Goal: Information Seeking & Learning: Learn about a topic

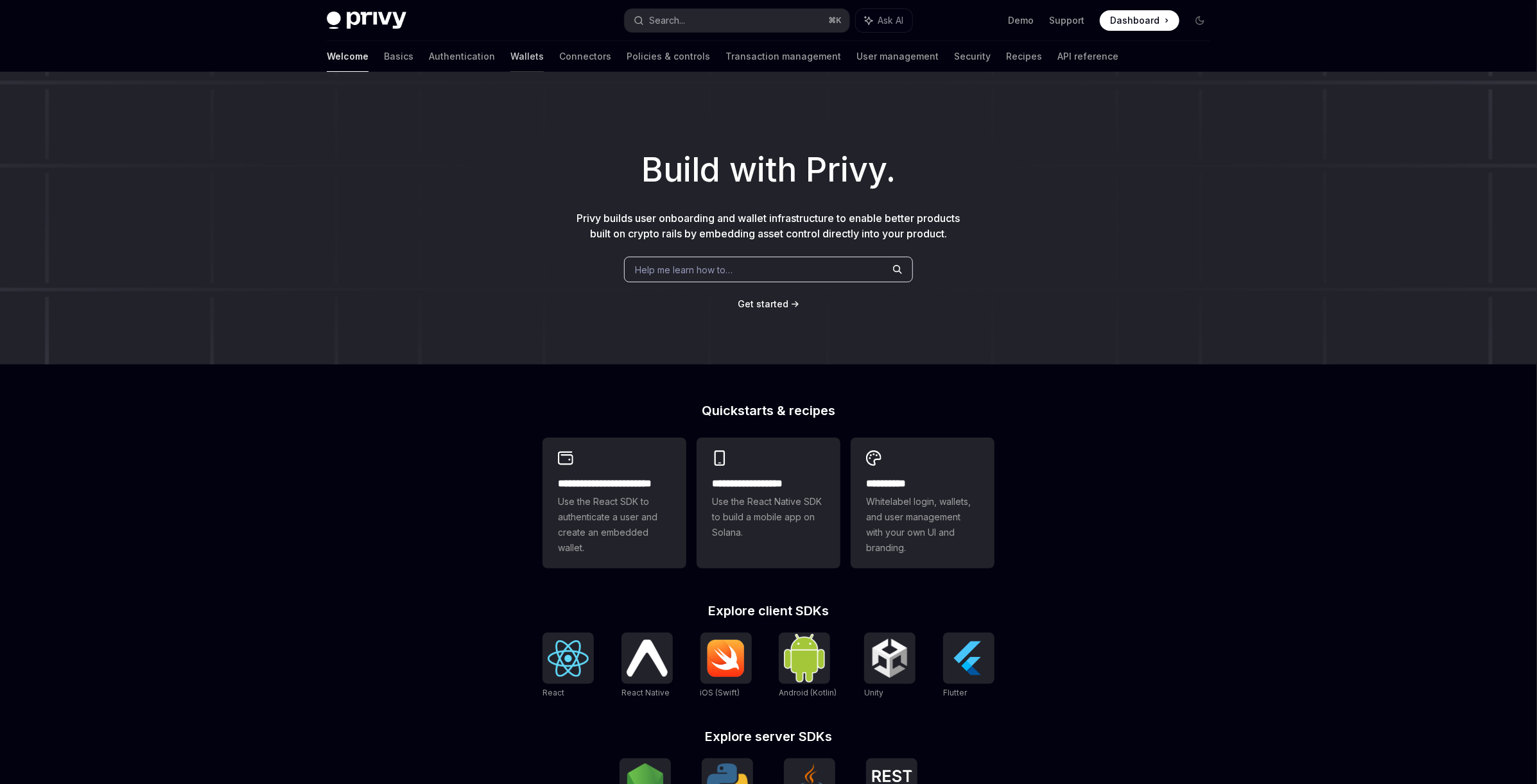
click at [510, 57] on link "Wallets" at bounding box center [527, 56] width 33 height 31
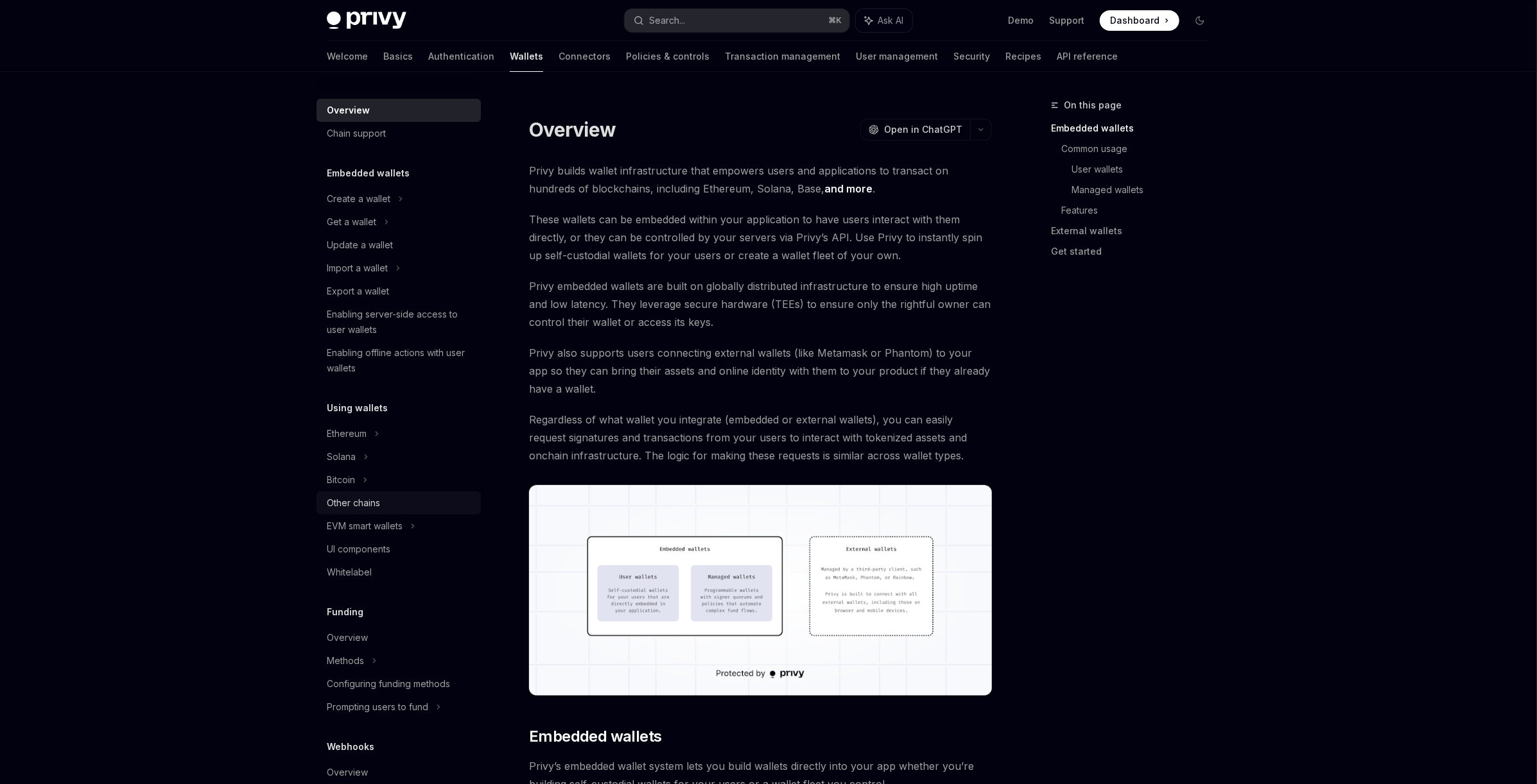
click at [380, 504] on div "Other chains" at bounding box center [353, 503] width 54 height 15
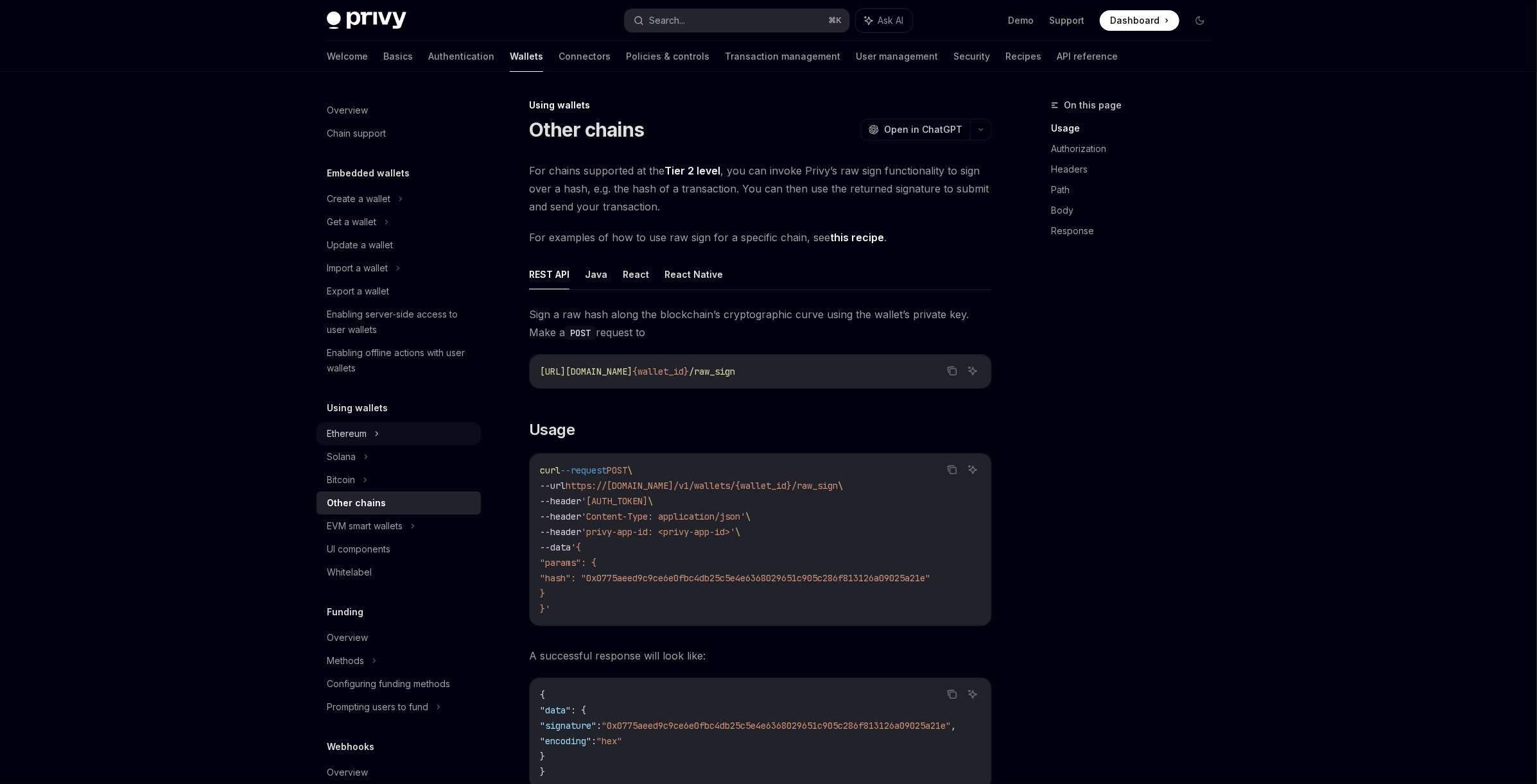
click at [398, 206] on icon at bounding box center [400, 199] width 5 height 15
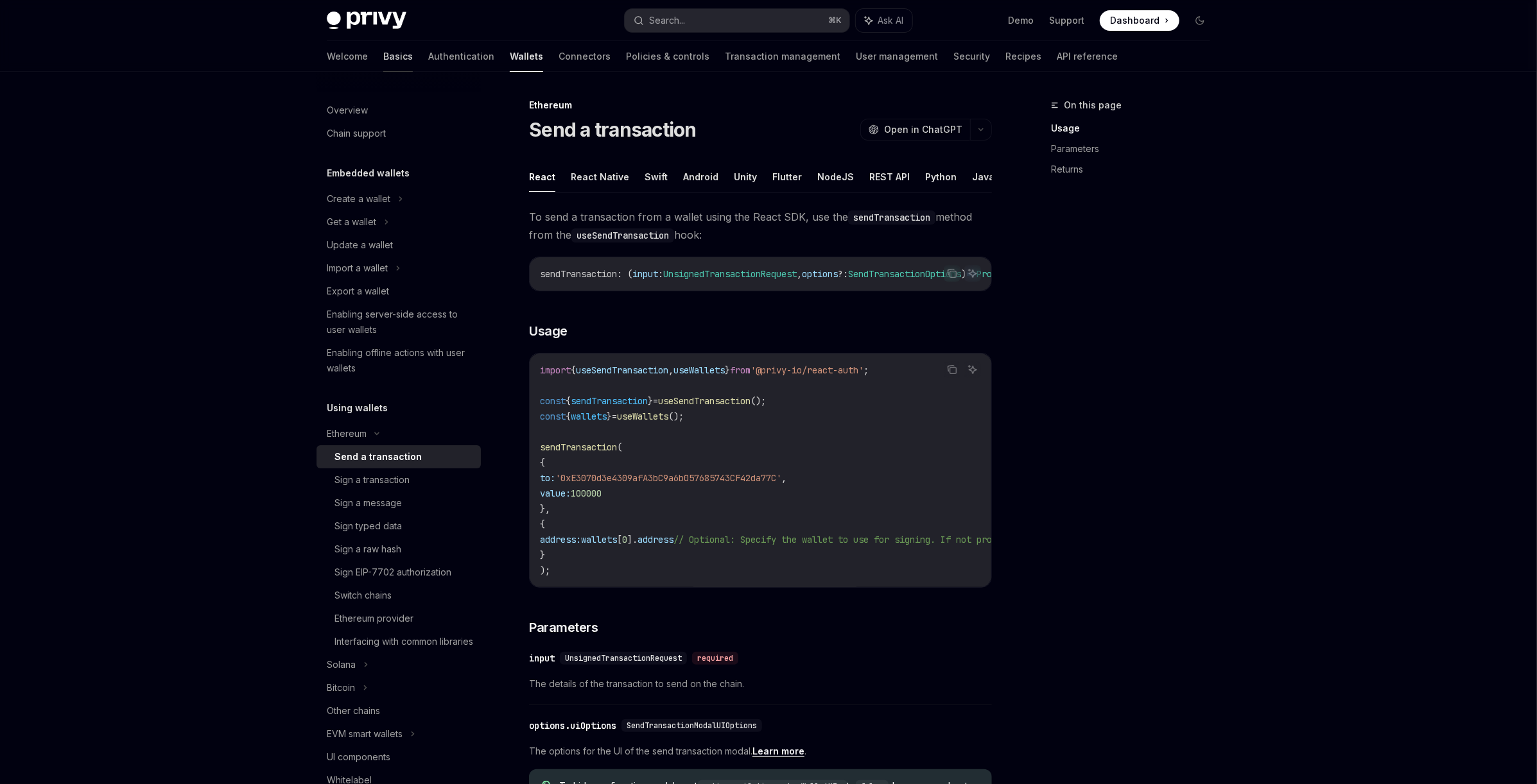
click at [383, 51] on link "Basics" at bounding box center [398, 56] width 29 height 31
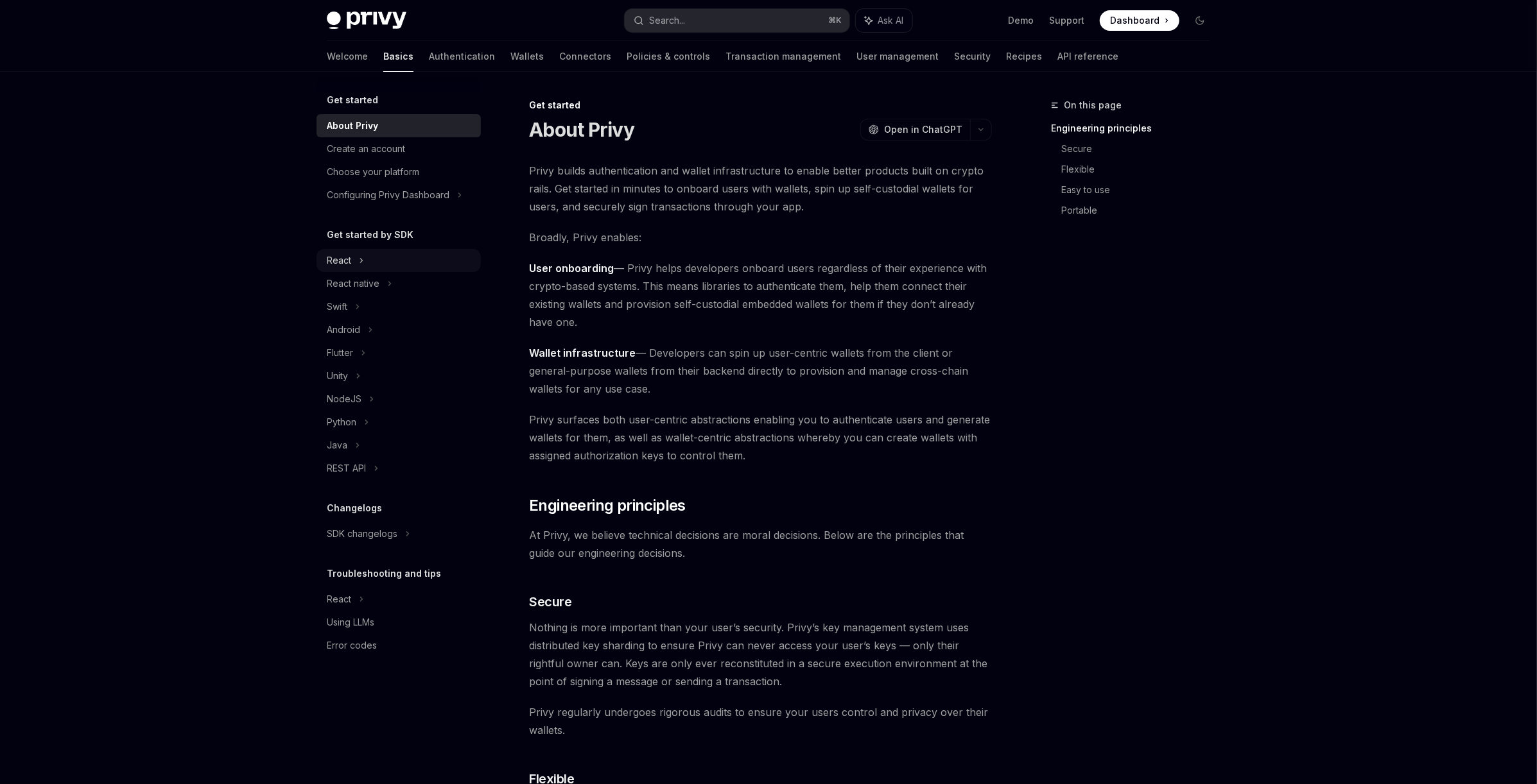
click at [357, 265] on div "React" at bounding box center [399, 260] width 164 height 23
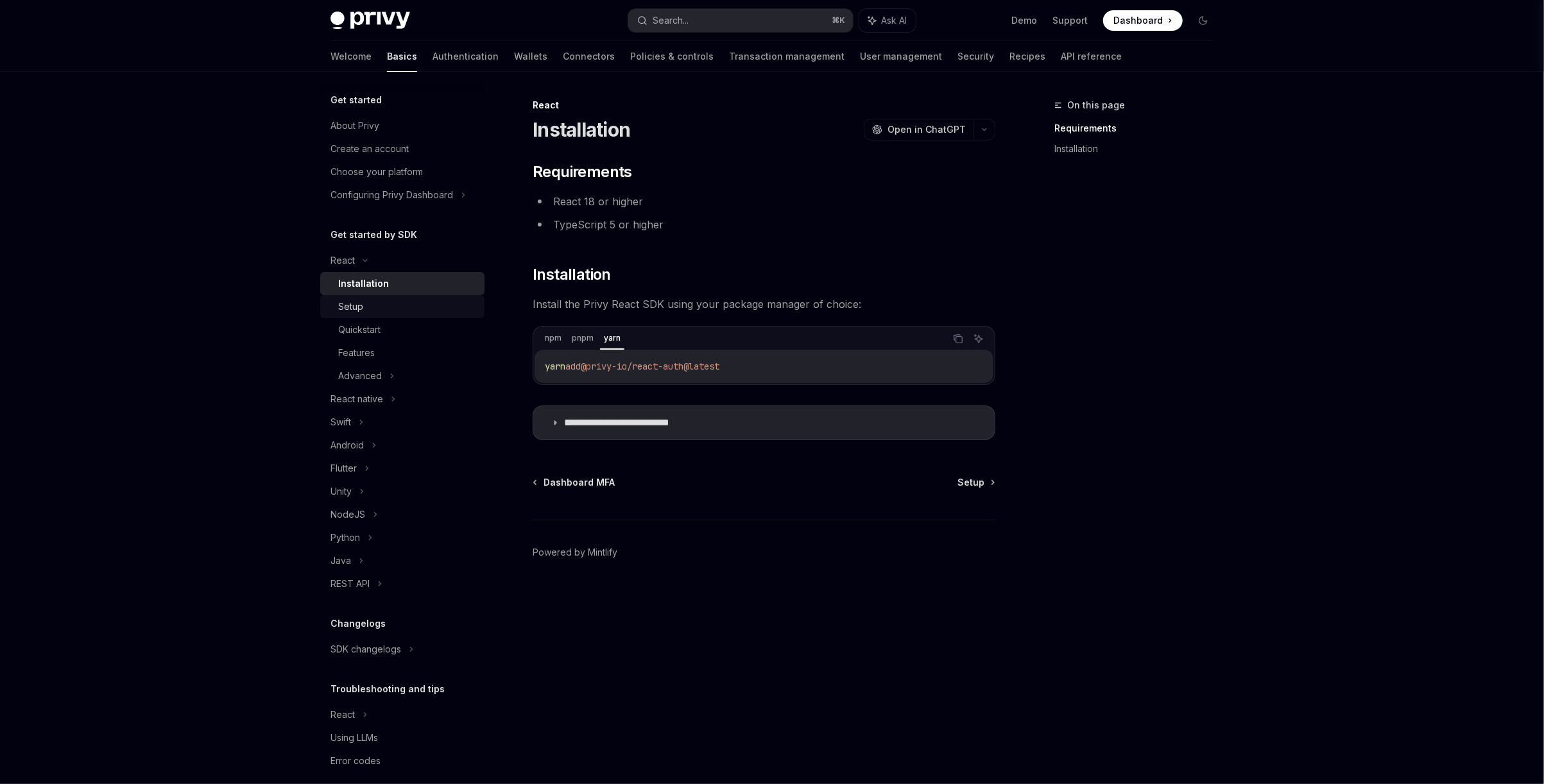
click at [375, 301] on div "Setup" at bounding box center [407, 307] width 138 height 15
type textarea "*"
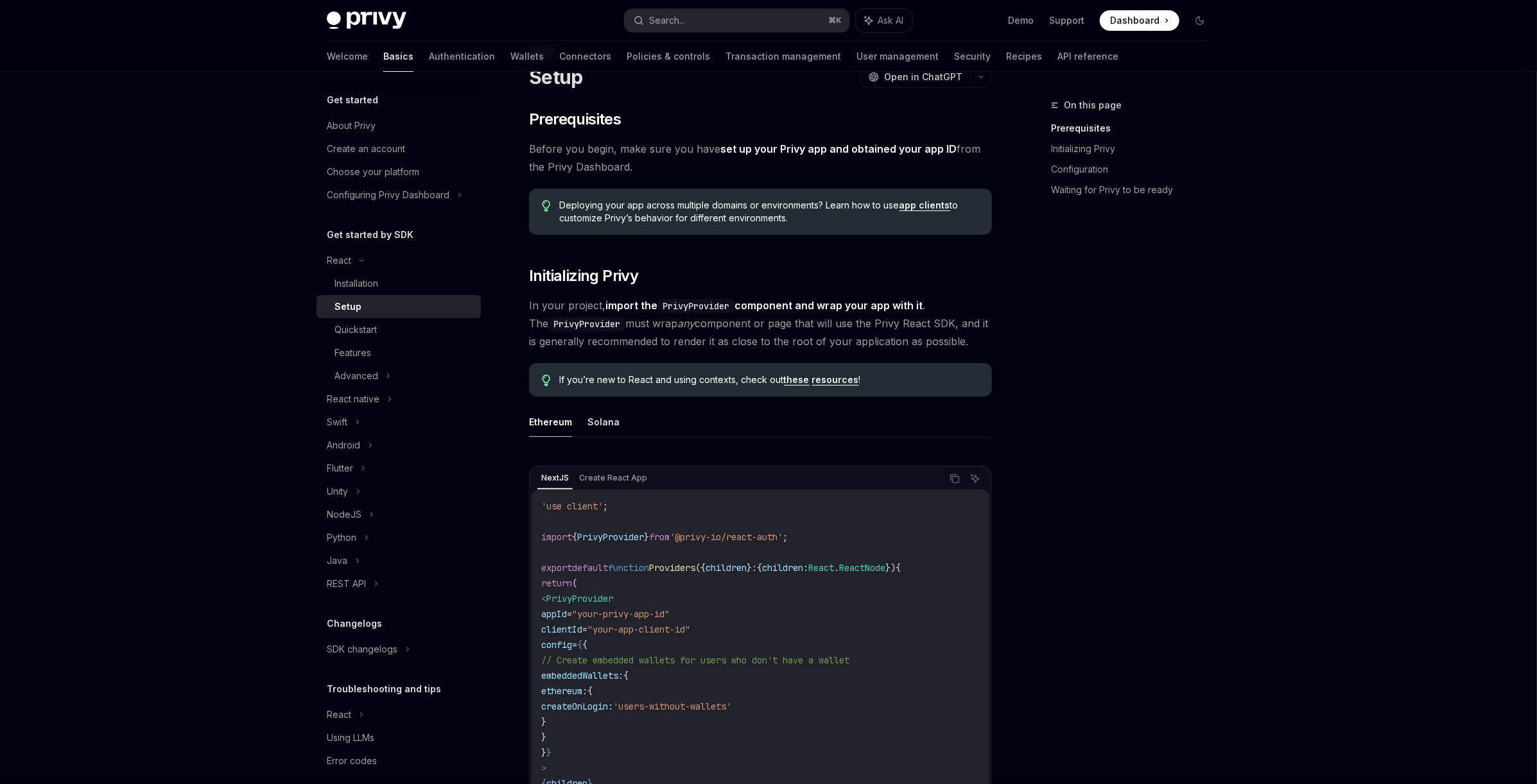
scroll to position [183, 0]
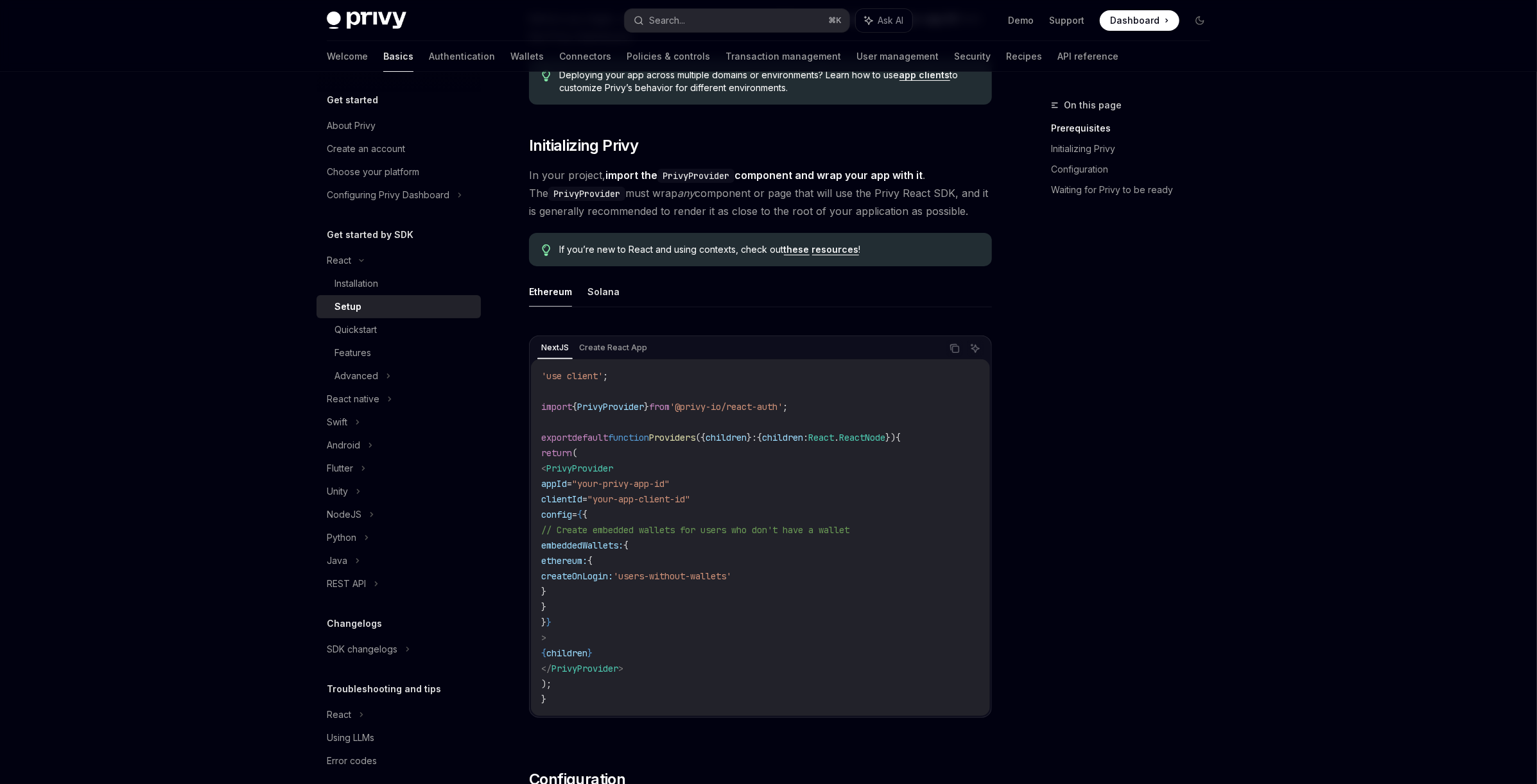
click at [1148, 21] on span "Dashboard" at bounding box center [1134, 20] width 49 height 13
